Goal: Register for event/course

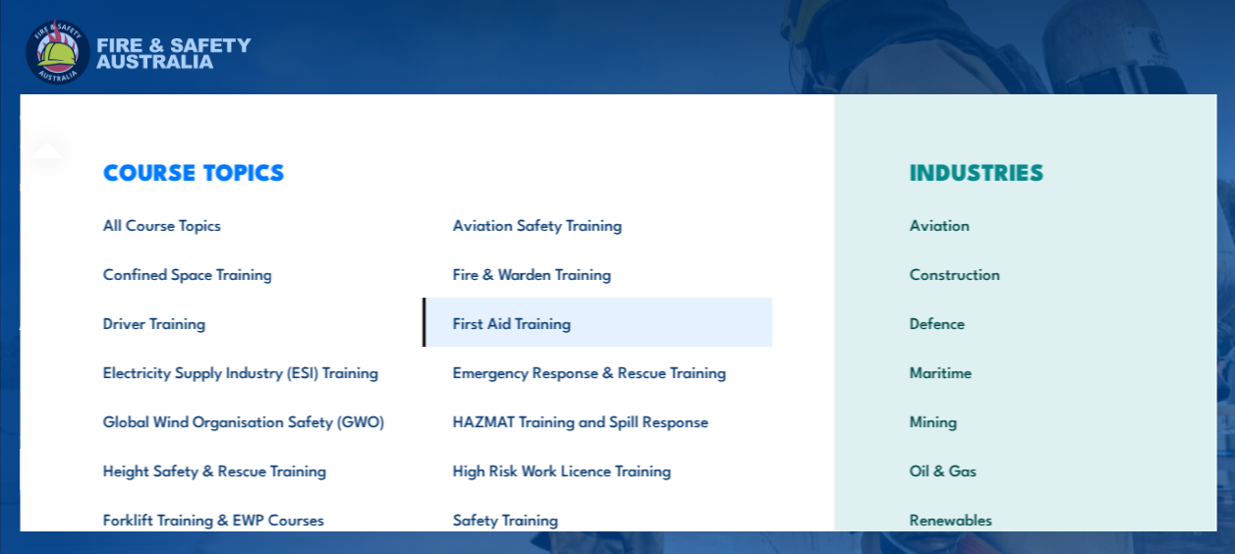
click at [502, 327] on link "First Aid Training" at bounding box center [597, 322] width 350 height 49
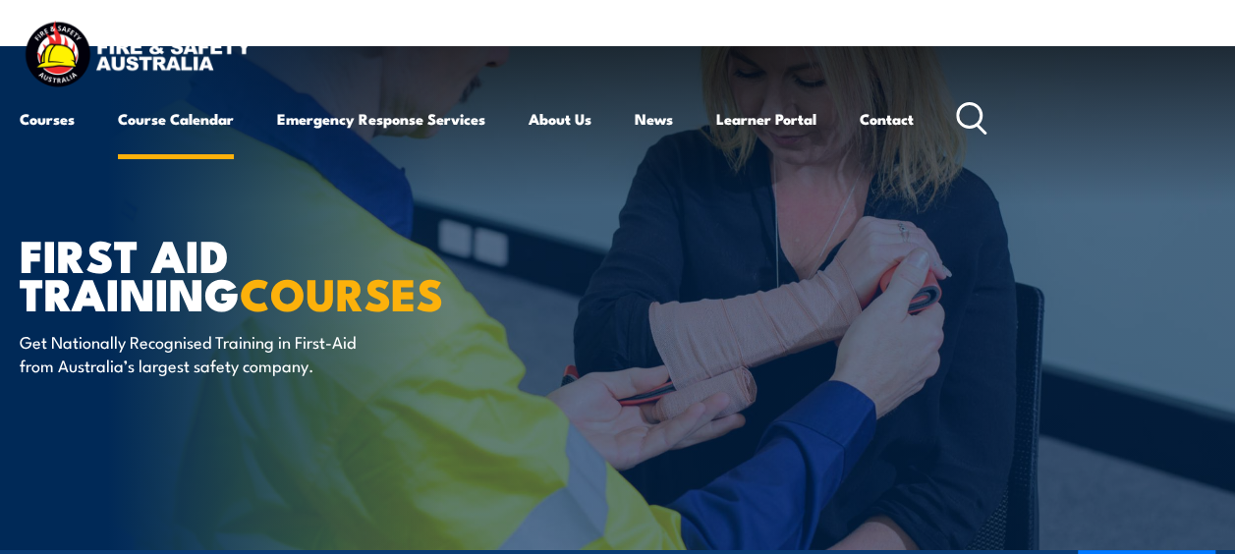
click at [176, 114] on link "Course Calendar" at bounding box center [176, 118] width 116 height 47
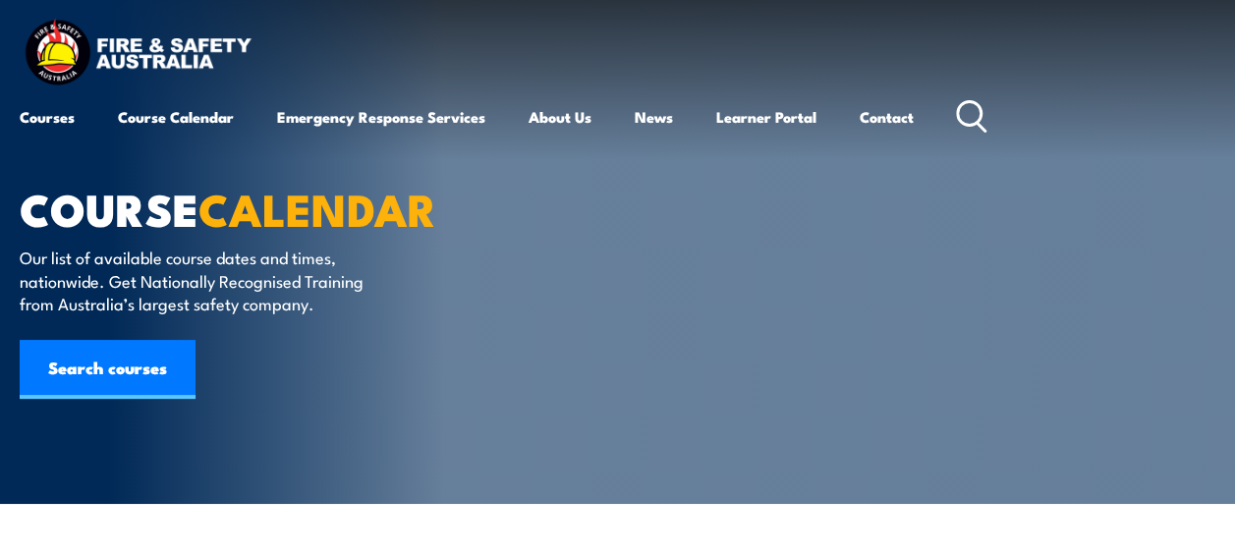
scroll to position [210, 0]
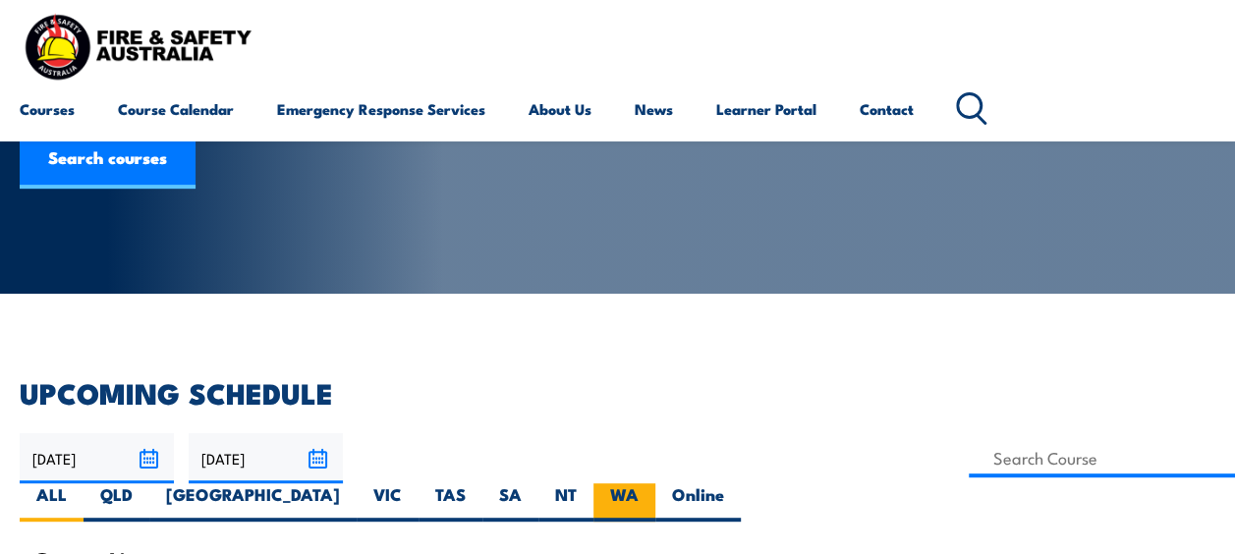
click at [655, 483] on label "WA" at bounding box center [625, 502] width 62 height 38
click at [652, 483] on input "WA" at bounding box center [645, 489] width 13 height 13
radio input "true"
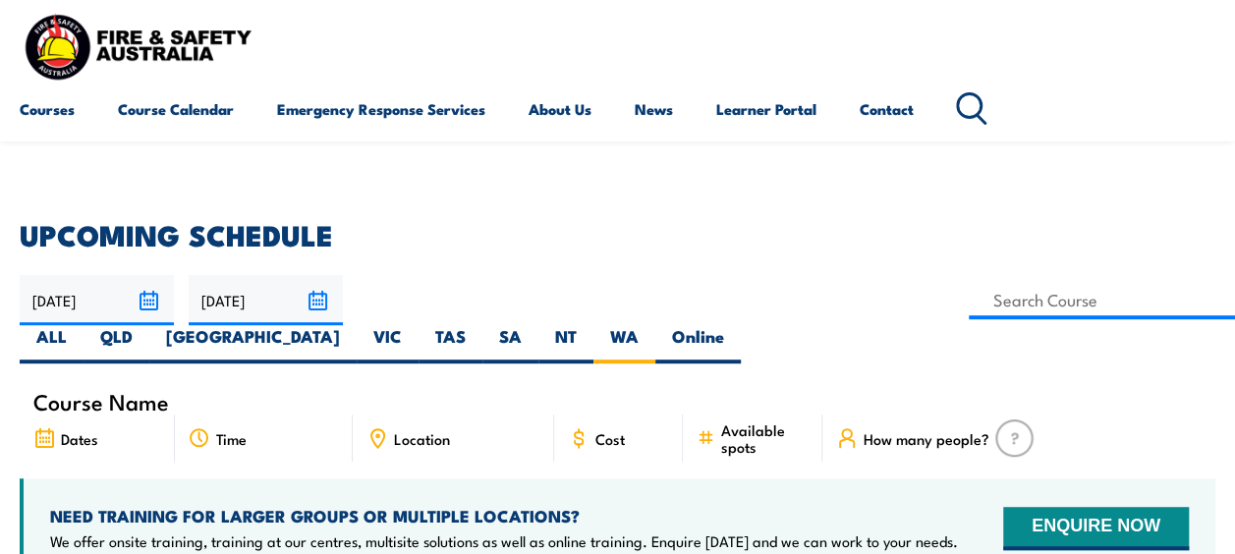
scroll to position [328, 0]
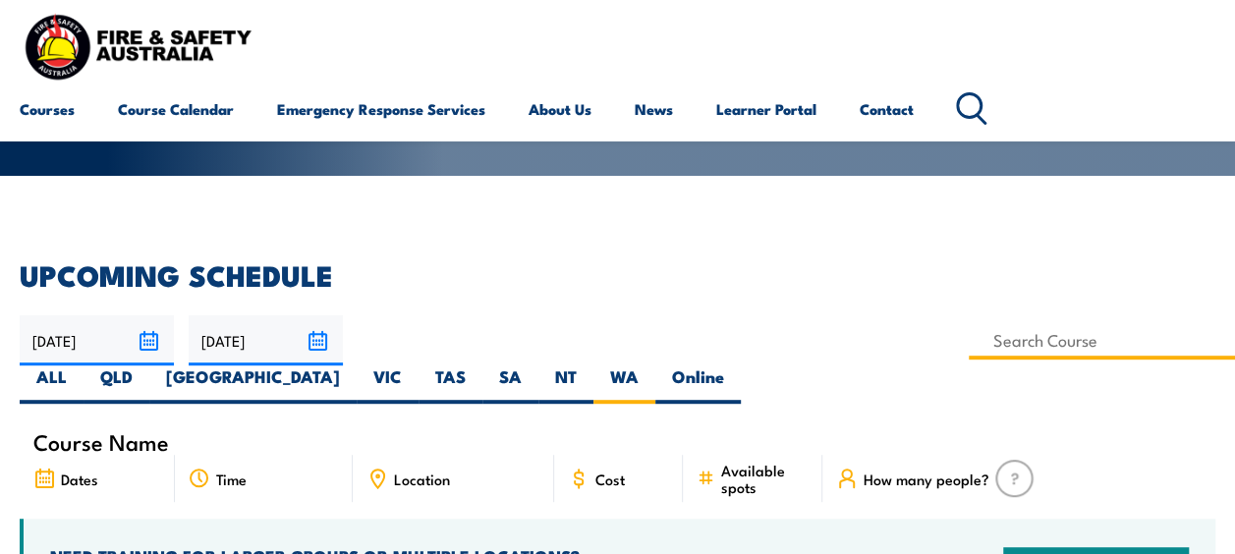
click at [969, 333] on input at bounding box center [1102, 340] width 266 height 38
type input "first"
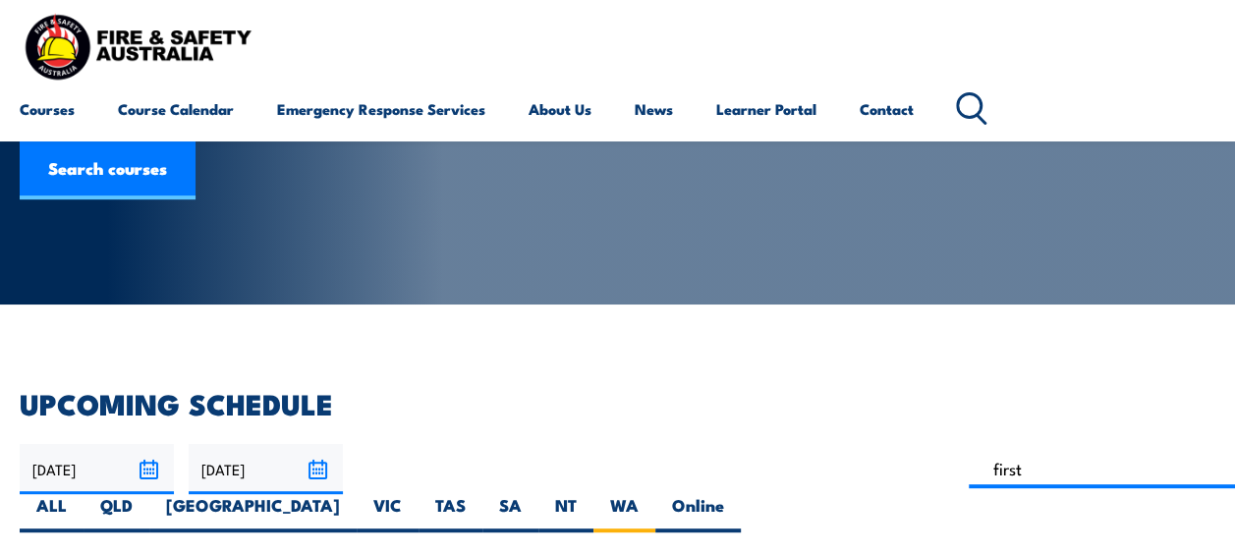
scroll to position [213, 0]
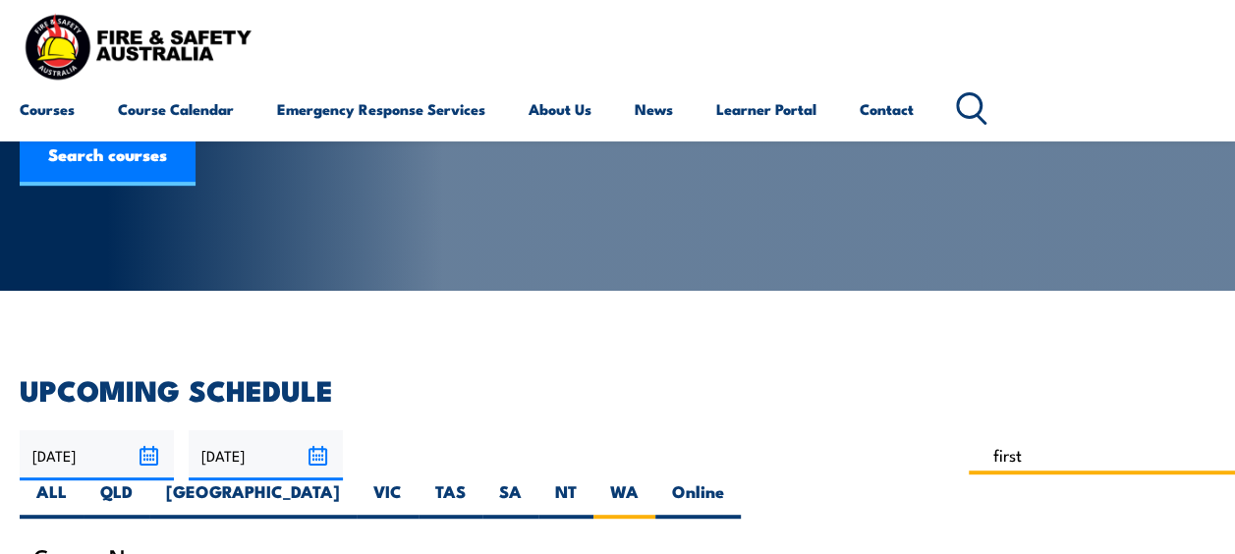
drag, startPoint x: 419, startPoint y: 455, endPoint x: 317, endPoint y: 453, distance: 101.2
click at [317, 453] on div "[DATE] [DATE]" at bounding box center [618, 474] width 1196 height 88
type input "cpr"
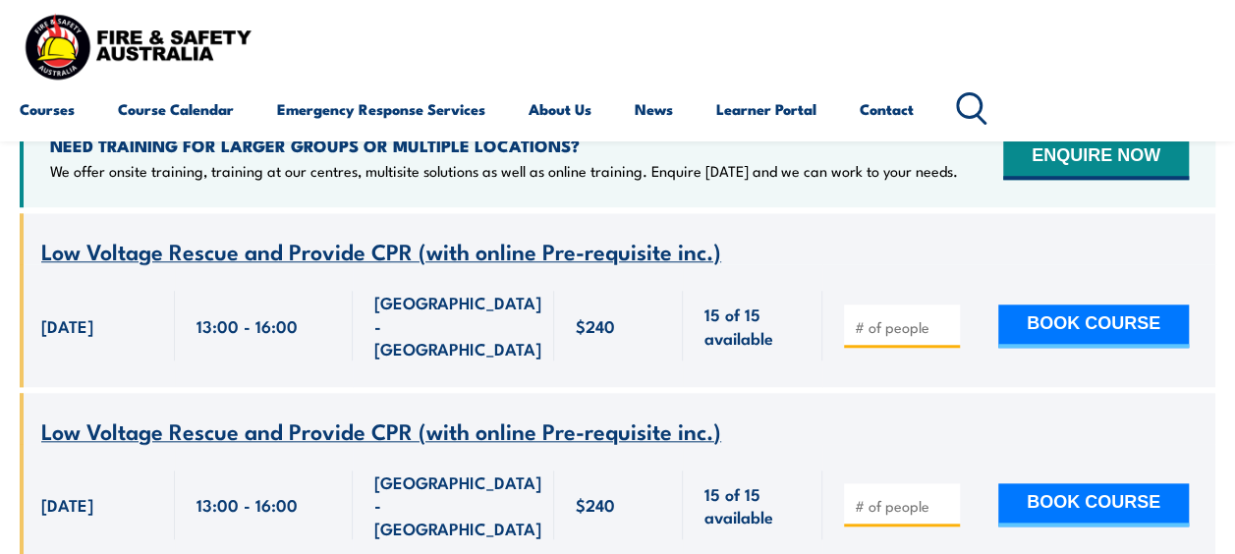
scroll to position [703, 0]
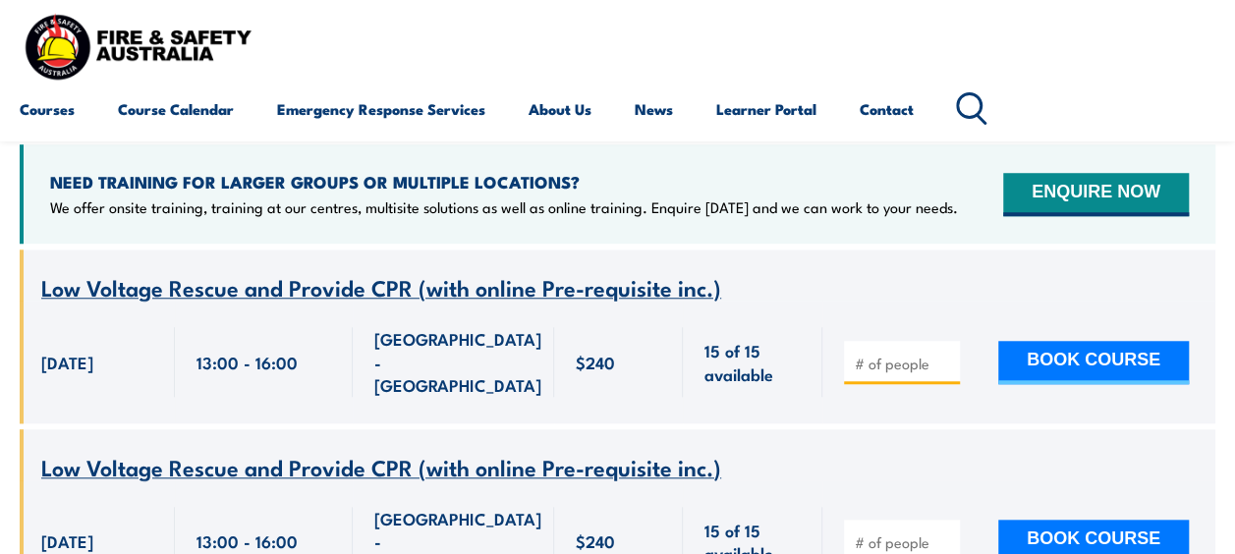
click at [361, 270] on span "Low Voltage Rescue and Provide CPR (with online Pre-requisite inc.)" at bounding box center [381, 286] width 680 height 33
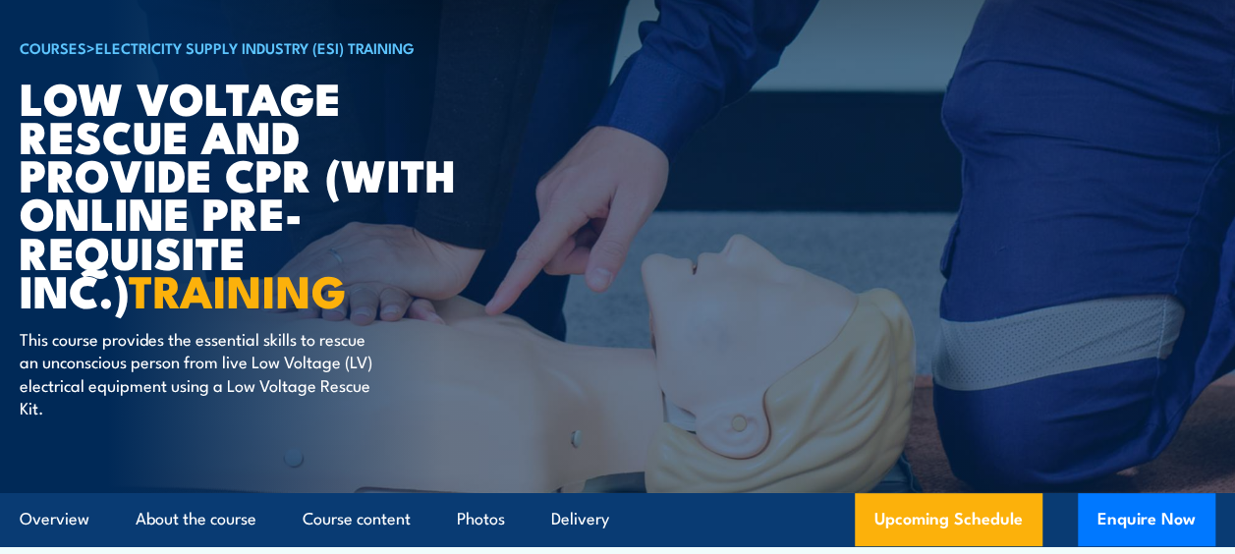
scroll to position [47, 0]
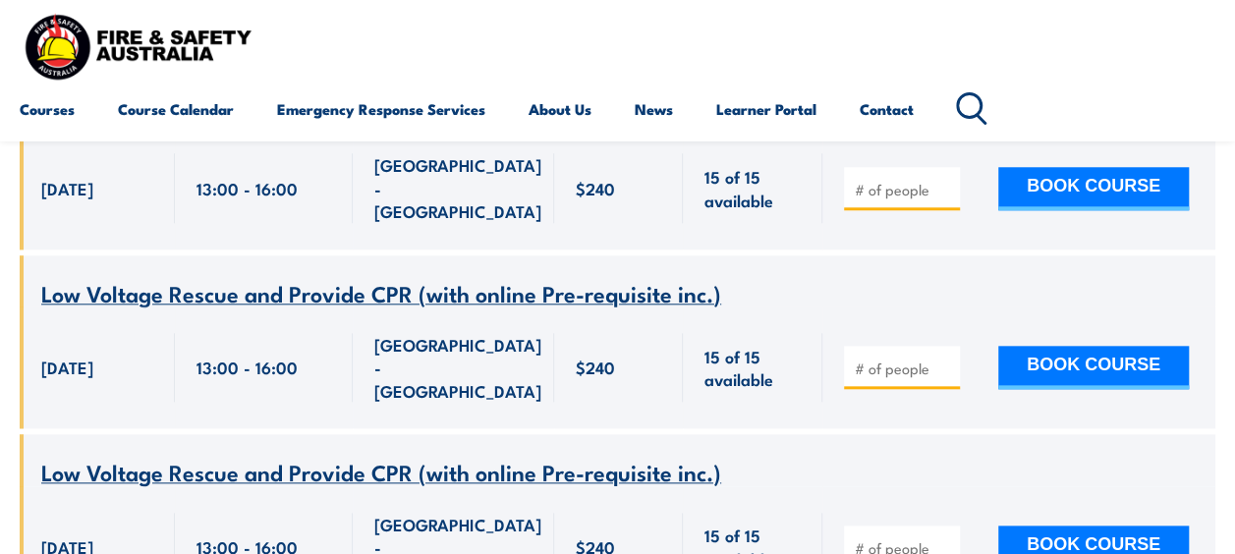
scroll to position [875, 0]
